Goal: Register for event/course

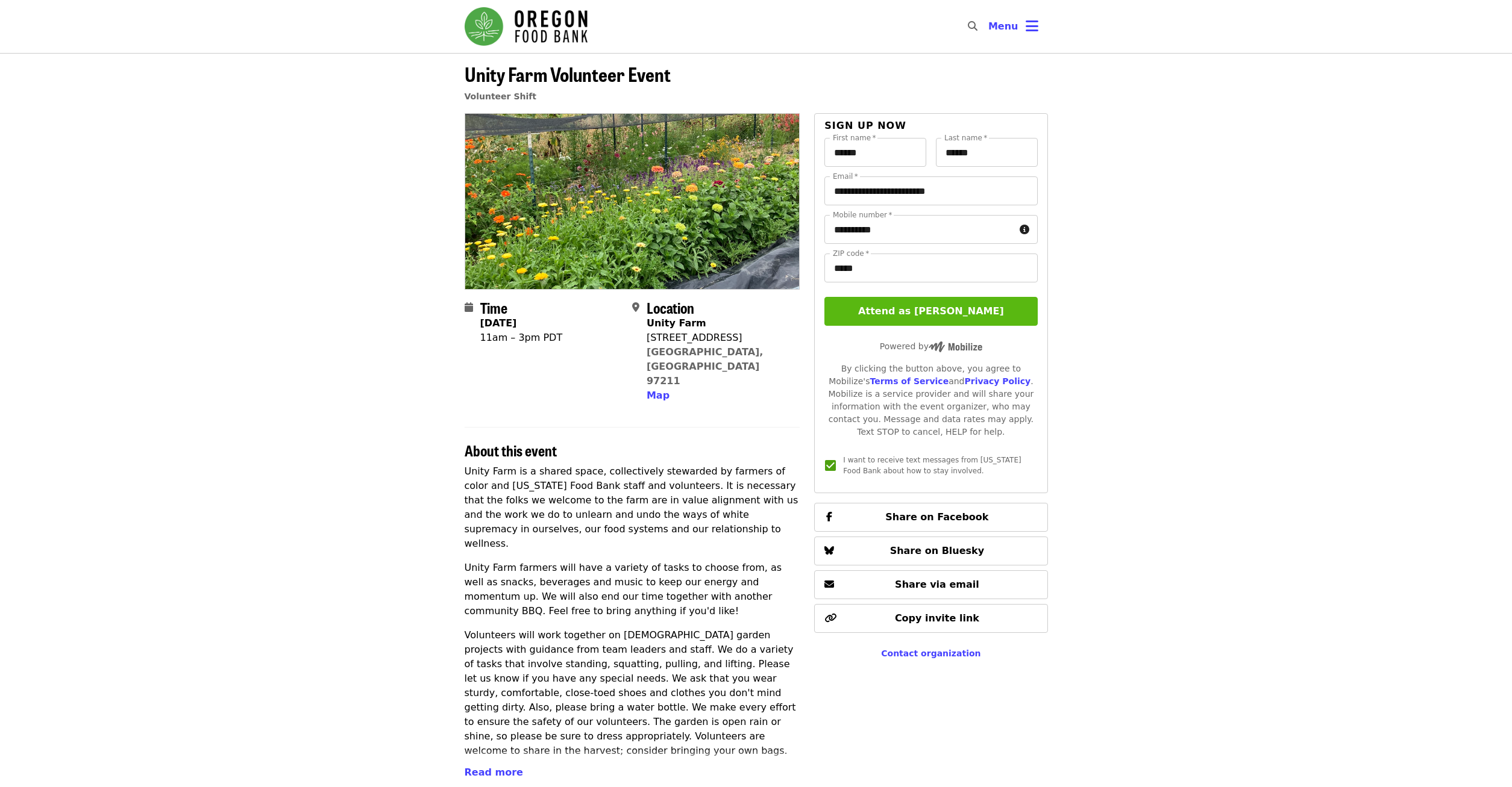
click at [875, 314] on button "Attend as [PERSON_NAME]" at bounding box center [931, 312] width 213 height 29
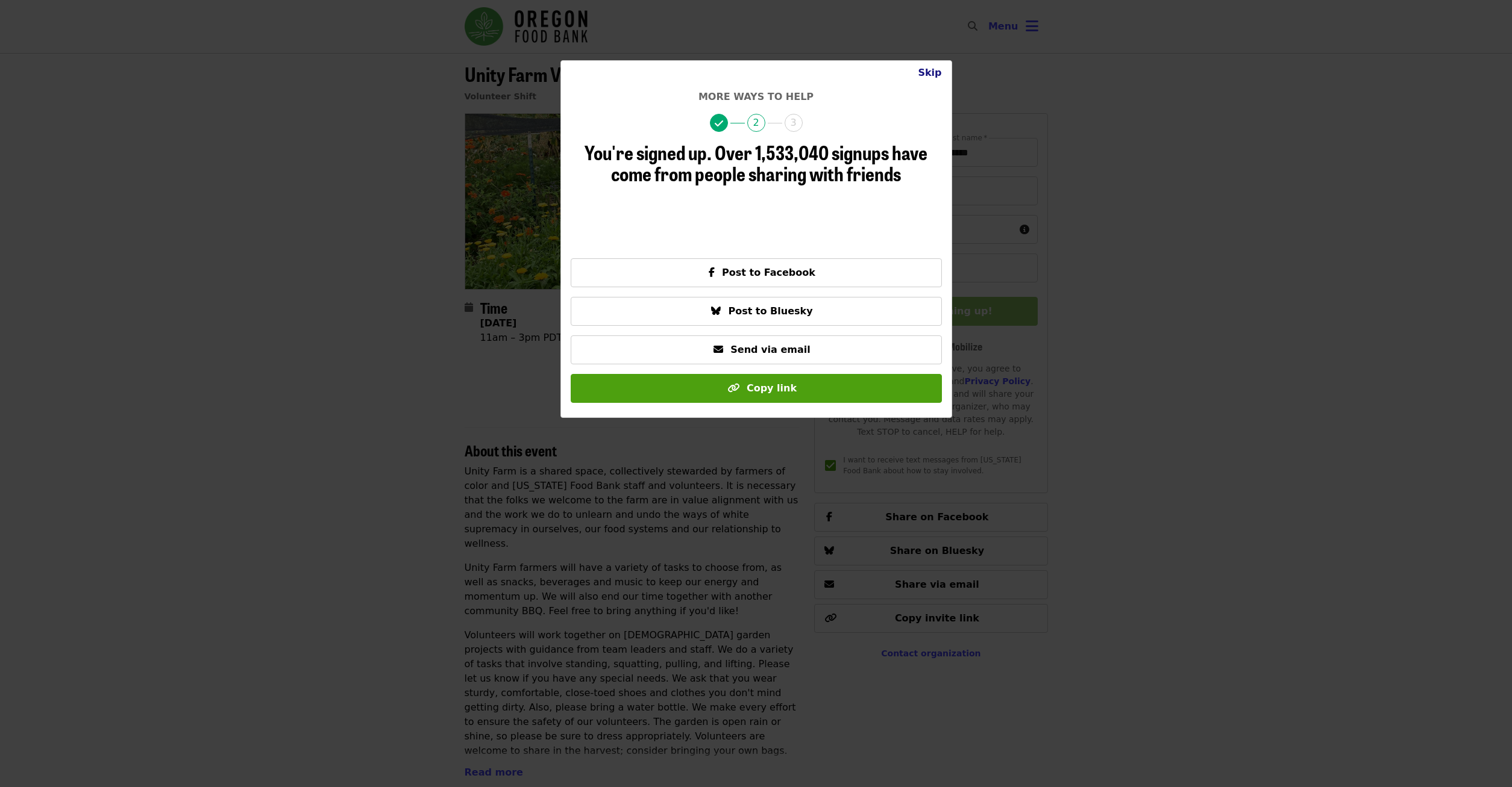
click at [935, 75] on button "Skip" at bounding box center [929, 73] width 43 height 24
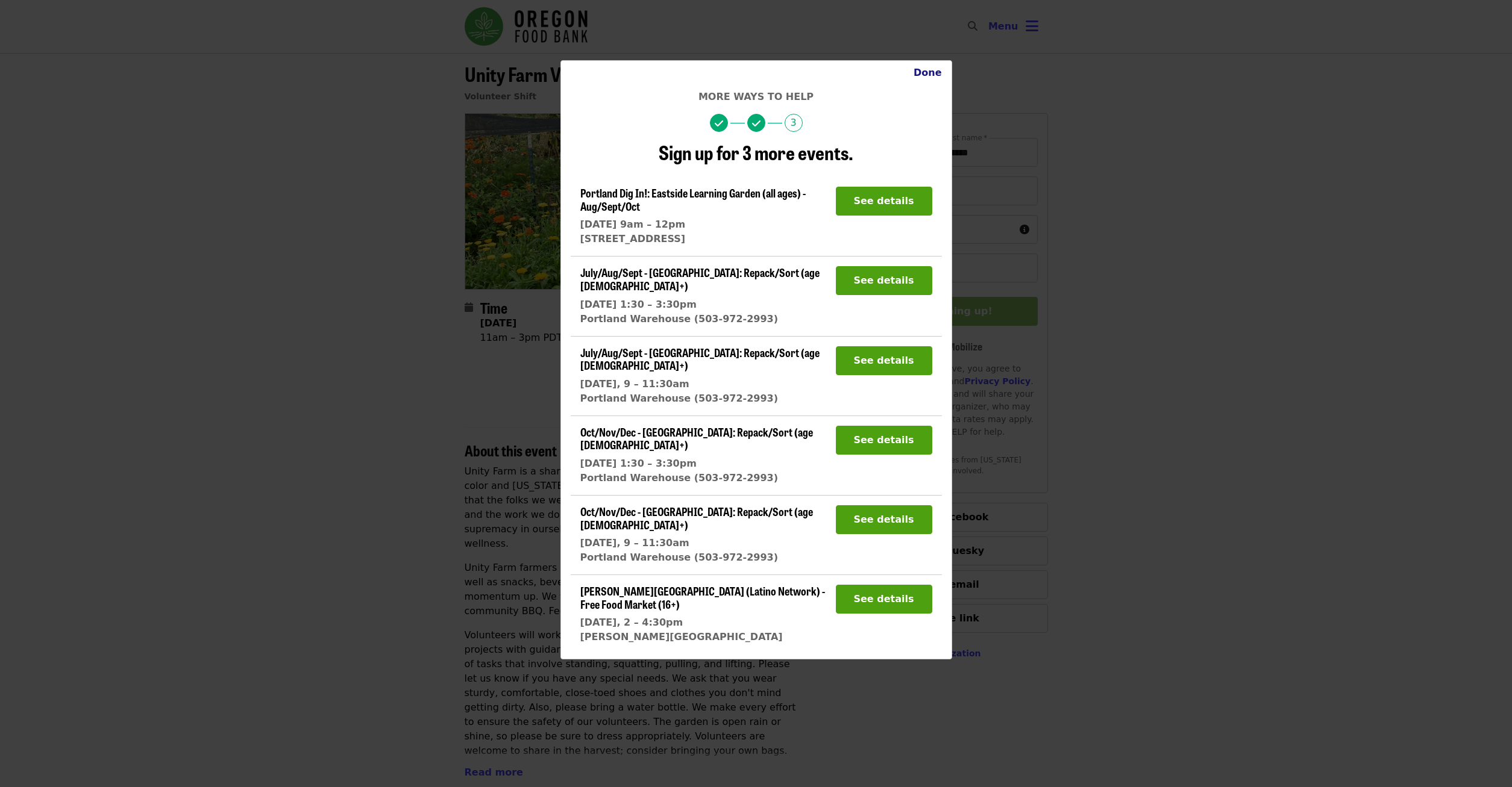
click at [923, 76] on button "Done" at bounding box center [928, 73] width 48 height 24
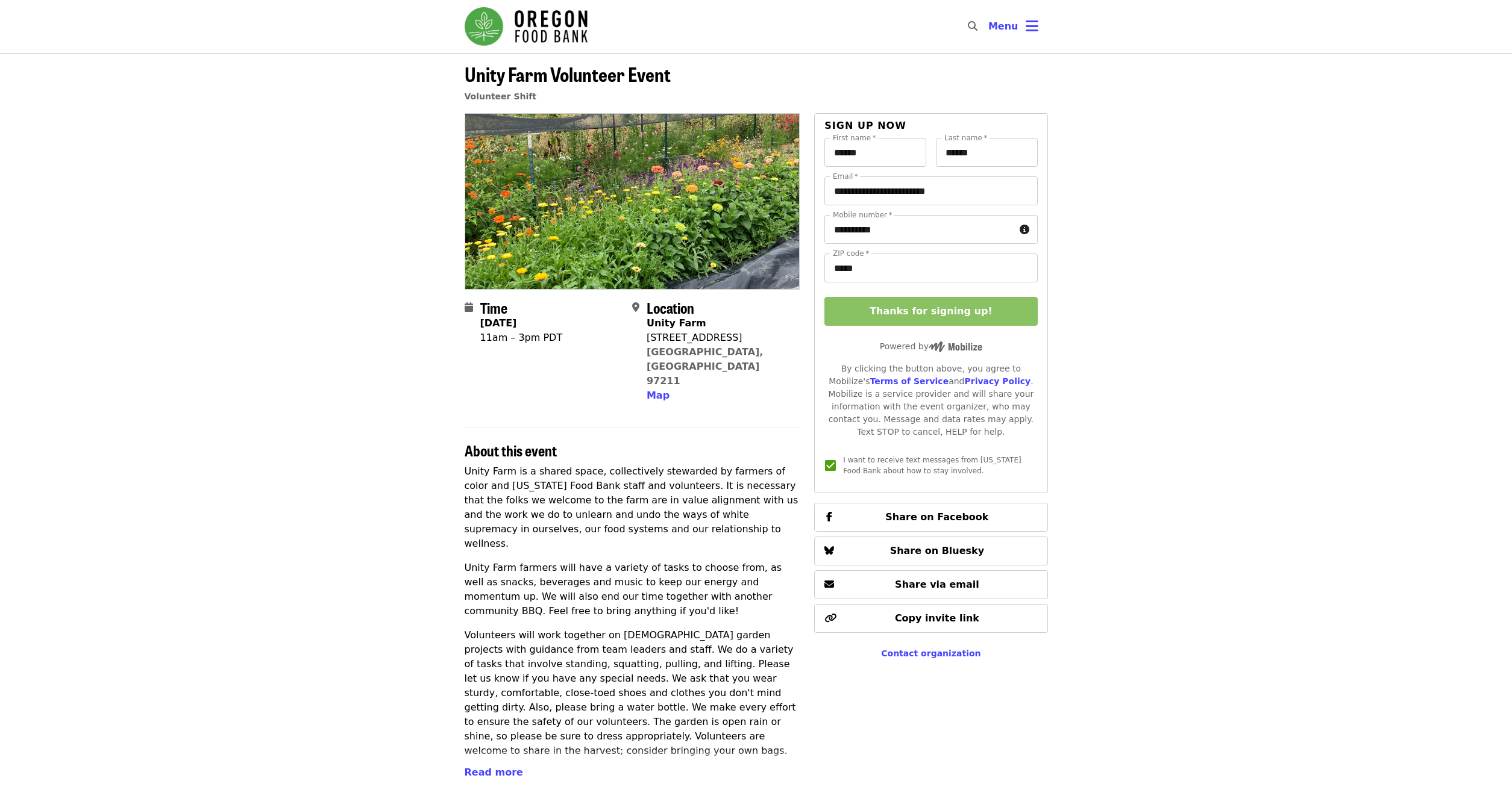
click at [481, 23] on img "Main navigation" at bounding box center [526, 27] width 123 height 39
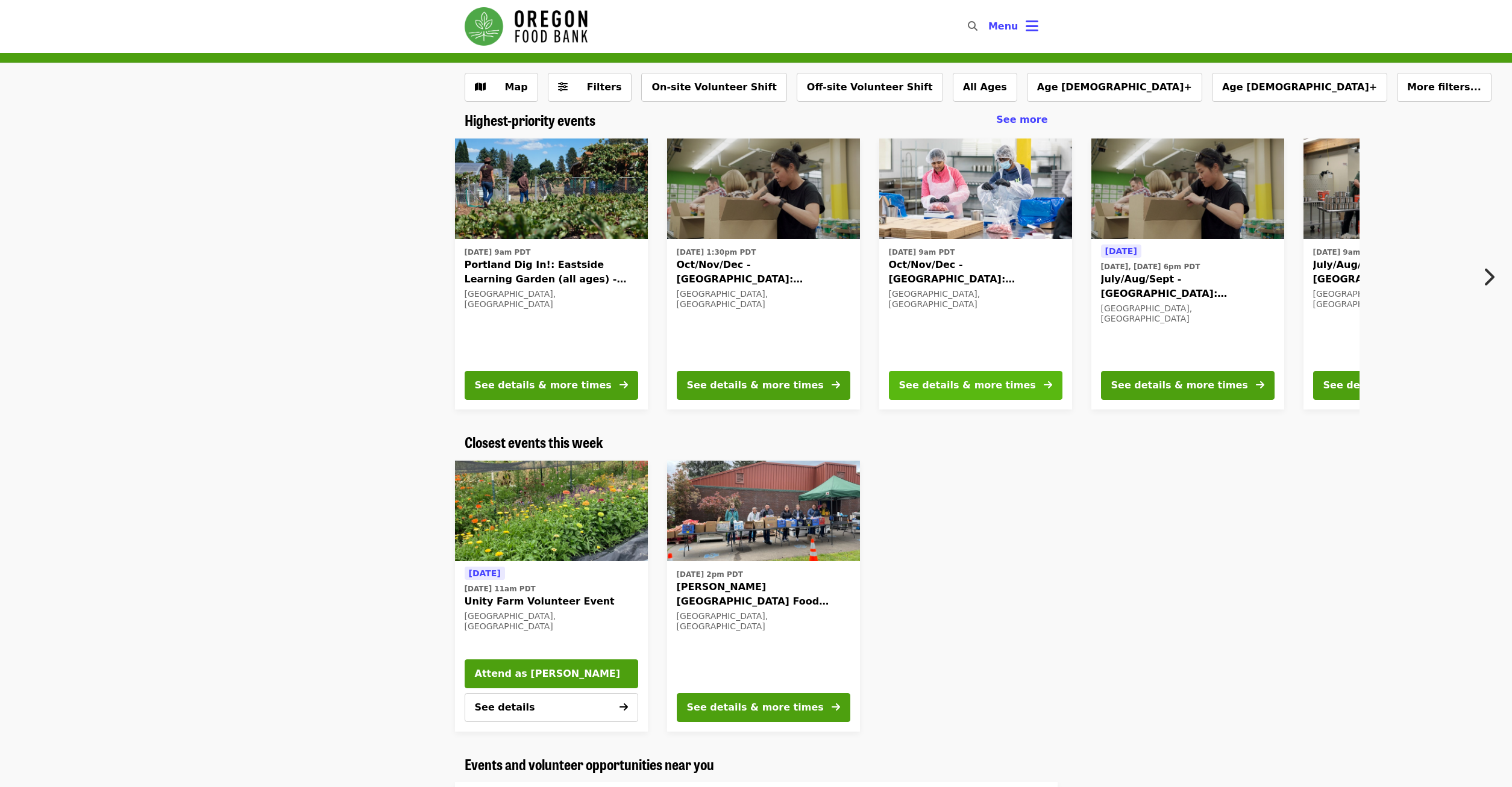
click at [966, 377] on button "See details & more times" at bounding box center [975, 386] width 173 height 29
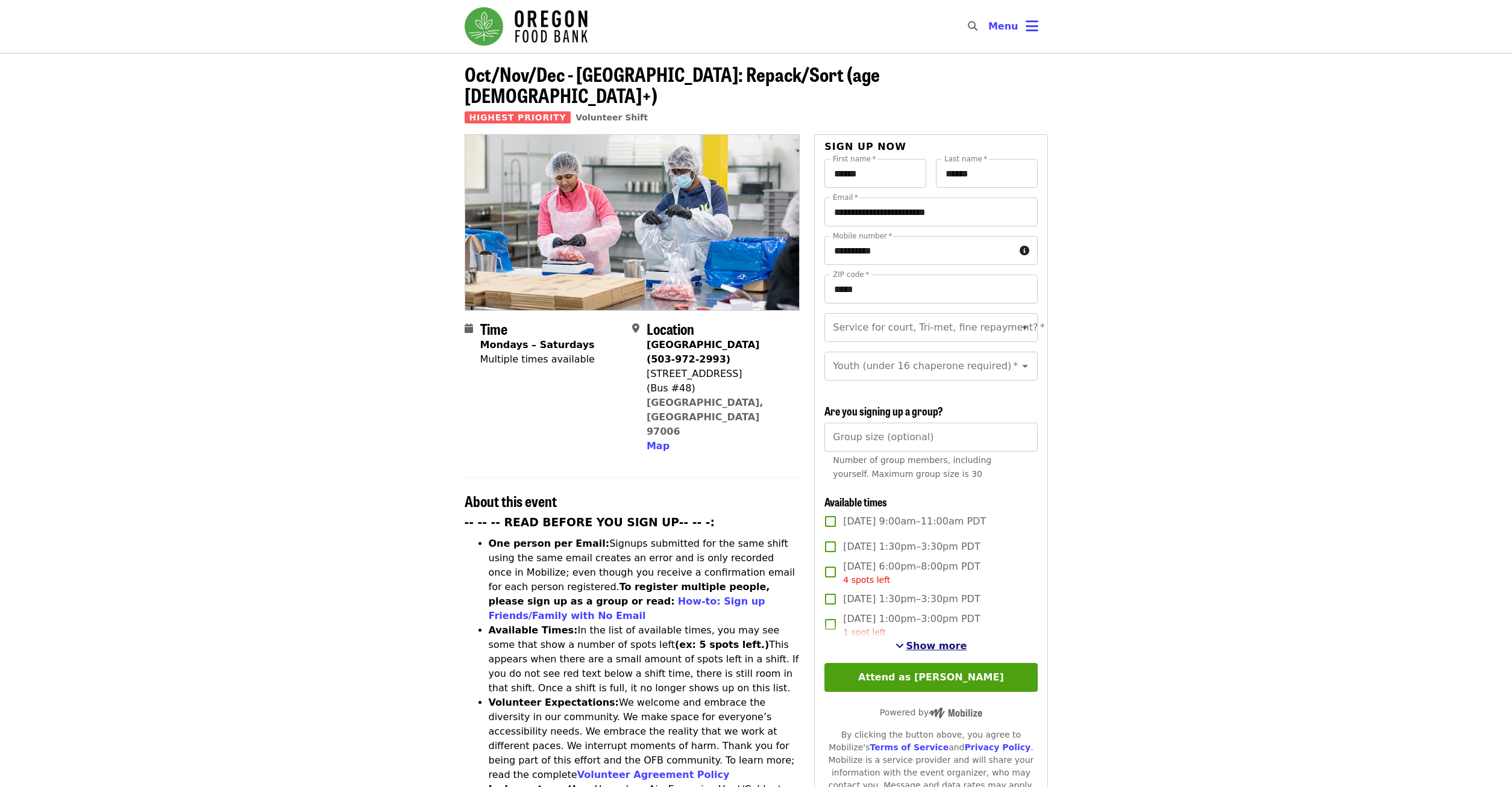
click at [936, 639] on button "Show more" at bounding box center [931, 646] width 72 height 14
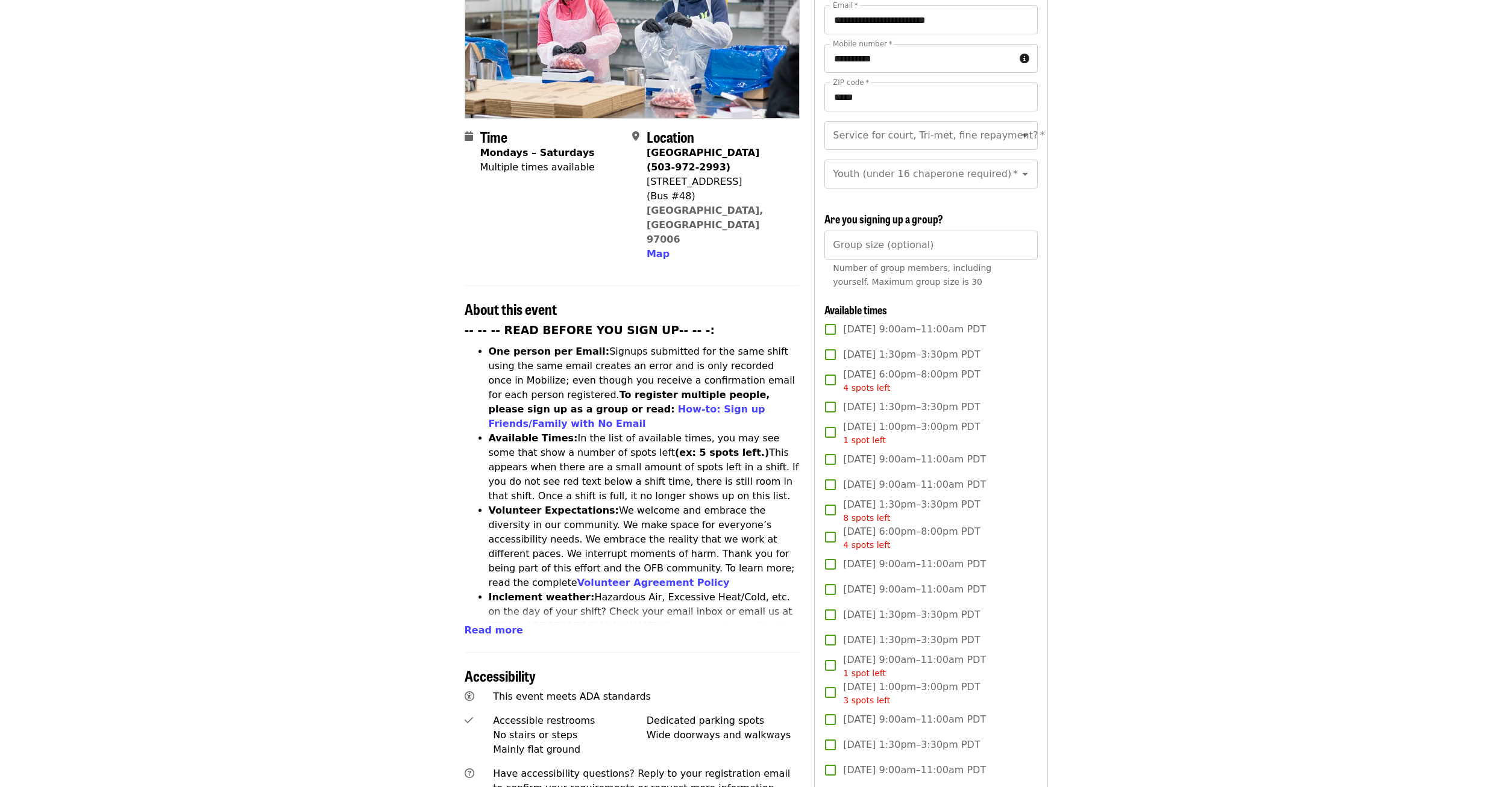
scroll to position [184, 0]
